Goal: Obtain resource: Download file/media

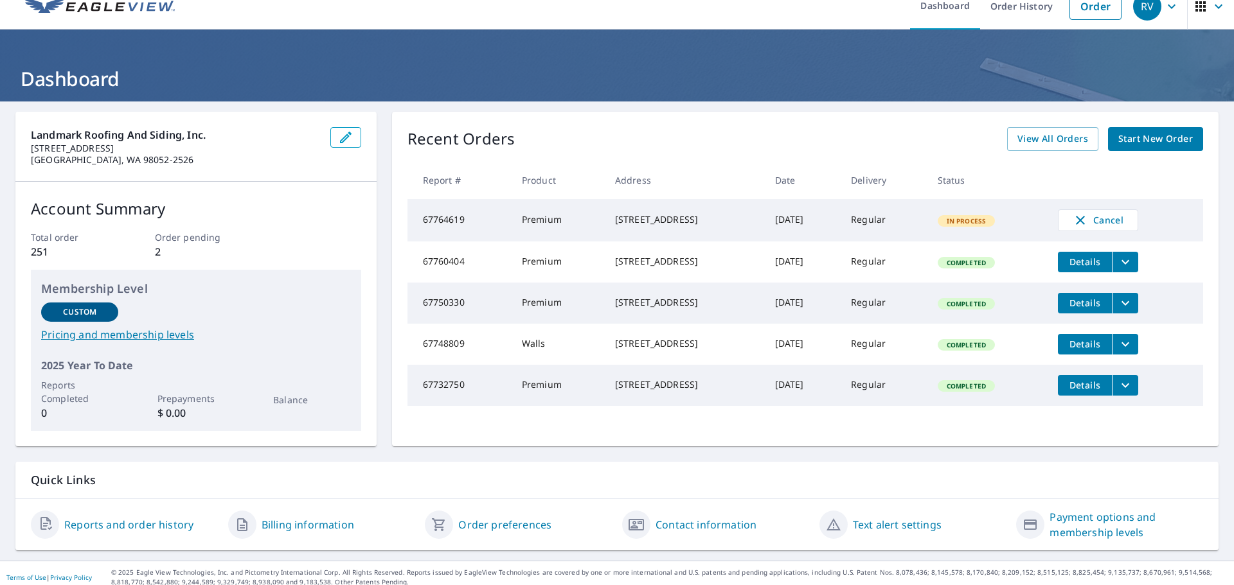
scroll to position [26, 0]
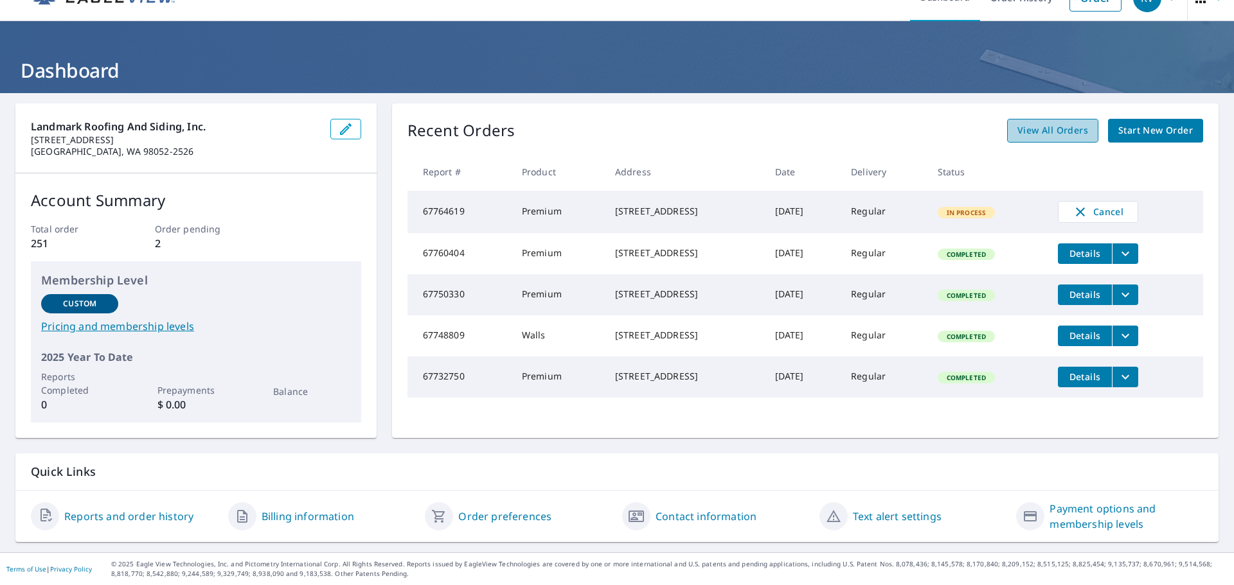
click at [1029, 119] on link "View All Orders" at bounding box center [1052, 131] width 91 height 24
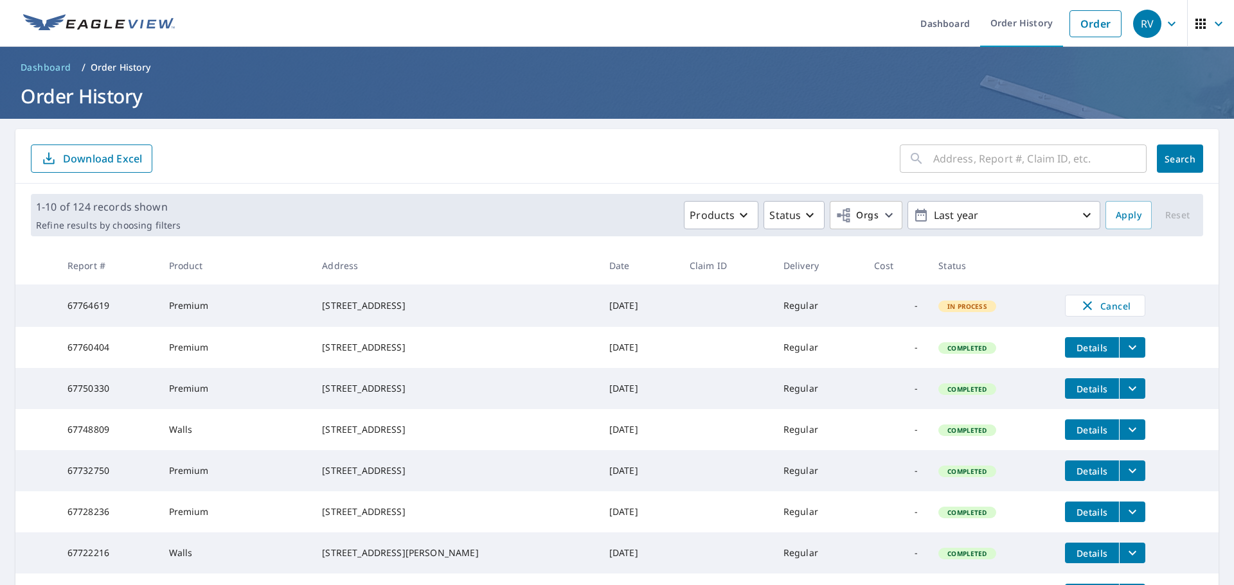
click at [962, 162] on input "text" at bounding box center [1039, 159] width 213 height 36
type input "2129"
click at [1171, 155] on span "Search" at bounding box center [1180, 159] width 26 height 12
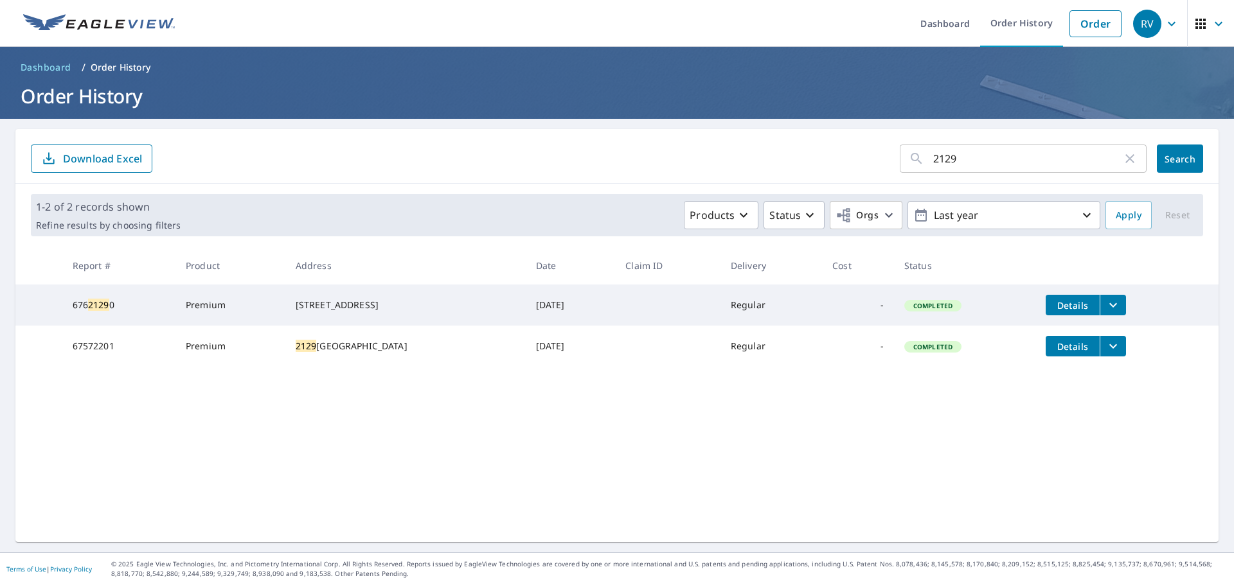
click at [1110, 351] on icon "filesDropdownBtn-67572201" at bounding box center [1112, 346] width 15 height 15
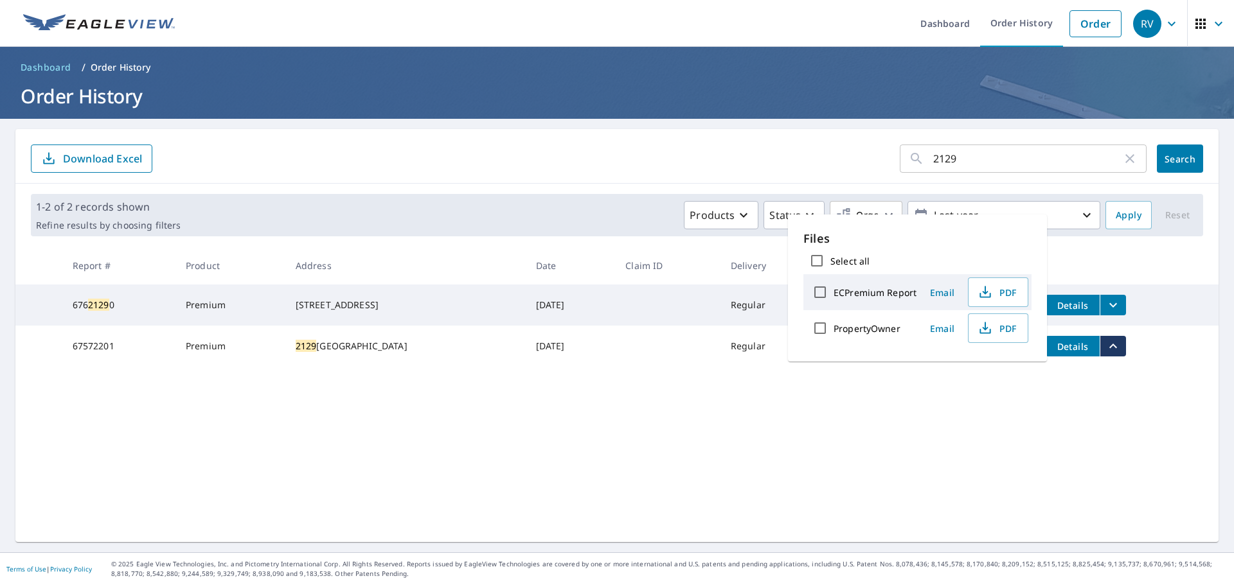
click at [837, 265] on label "Select all" at bounding box center [849, 261] width 39 height 12
click at [830, 265] on input "Select all" at bounding box center [816, 260] width 27 height 27
checkbox input "true"
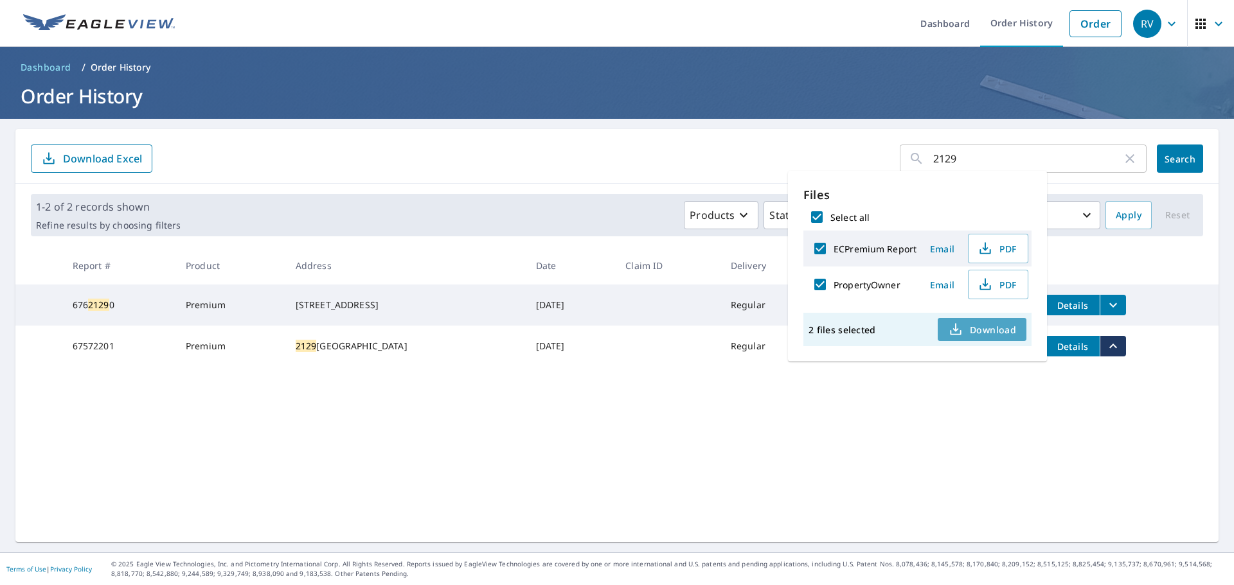
click at [1014, 331] on span "Download" at bounding box center [982, 329] width 68 height 15
